Goal: Find contact information: Find contact information

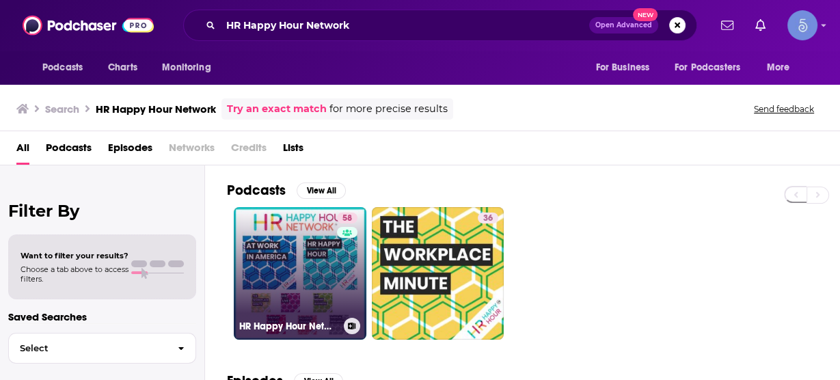
click at [322, 277] on link "58 HR Happy Hour Network" at bounding box center [300, 273] width 133 height 133
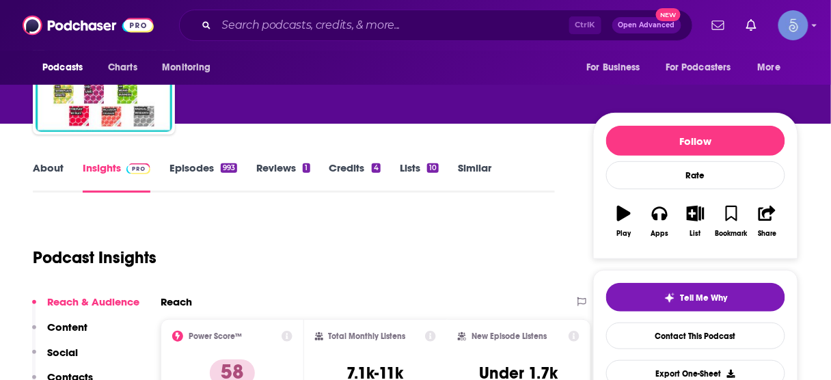
scroll to position [219, 0]
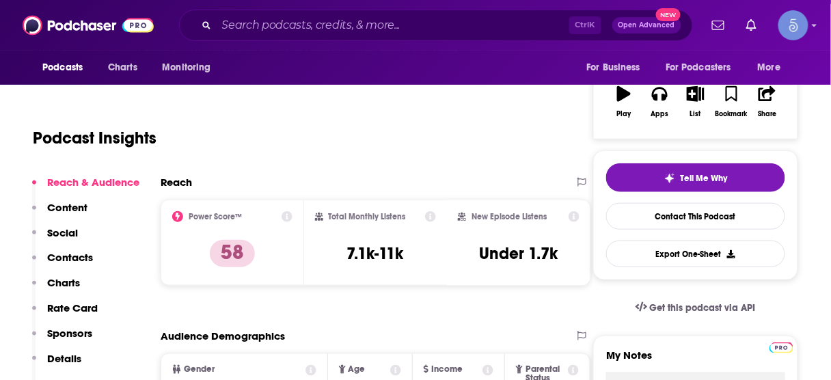
click at [74, 265] on button "Contacts" at bounding box center [62, 263] width 61 height 25
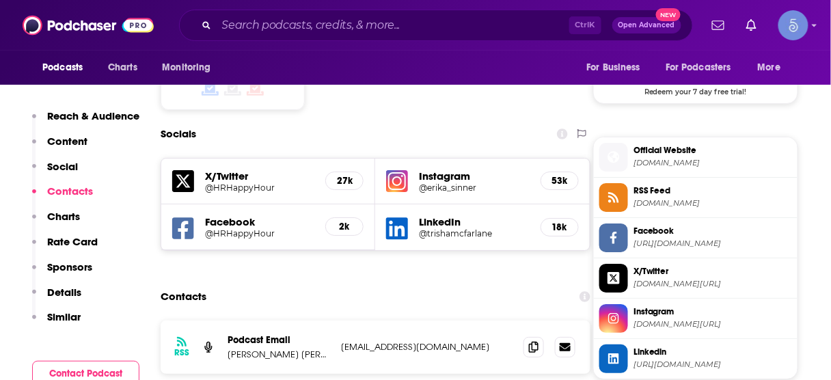
scroll to position [1155, 0]
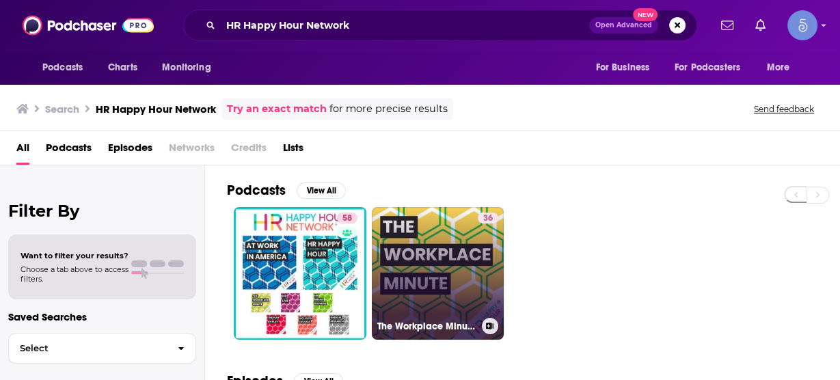
click at [482, 291] on div "36" at bounding box center [488, 265] width 21 height 105
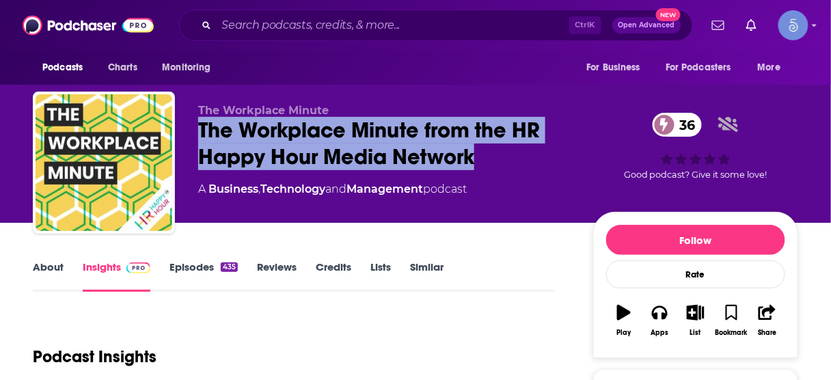
drag, startPoint x: 198, startPoint y: 127, endPoint x: 476, endPoint y: 156, distance: 279.0
click at [476, 156] on div "The Workplace Minute from the HR Happy Hour Media Network 36" at bounding box center [384, 143] width 373 height 53
copy h2 "The Workplace Minute from the HR Happy Hour Media Network"
